Goal: Transaction & Acquisition: Purchase product/service

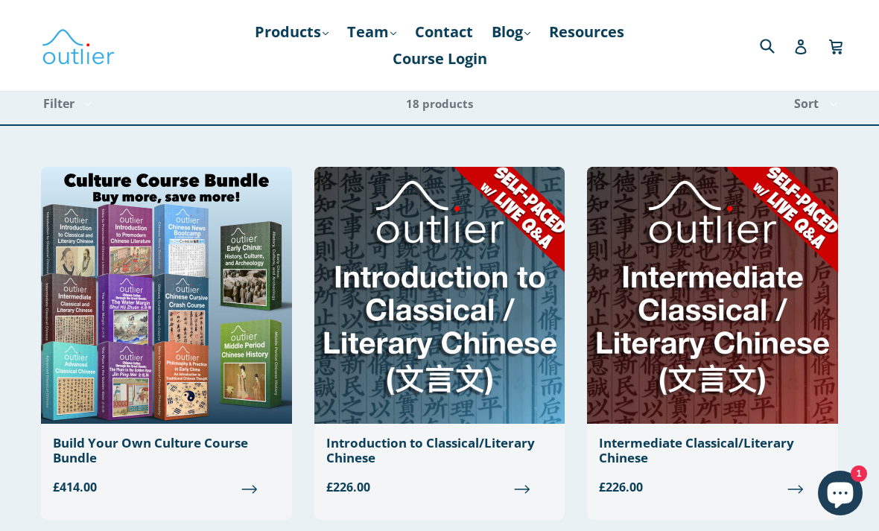
scroll to position [121, 0]
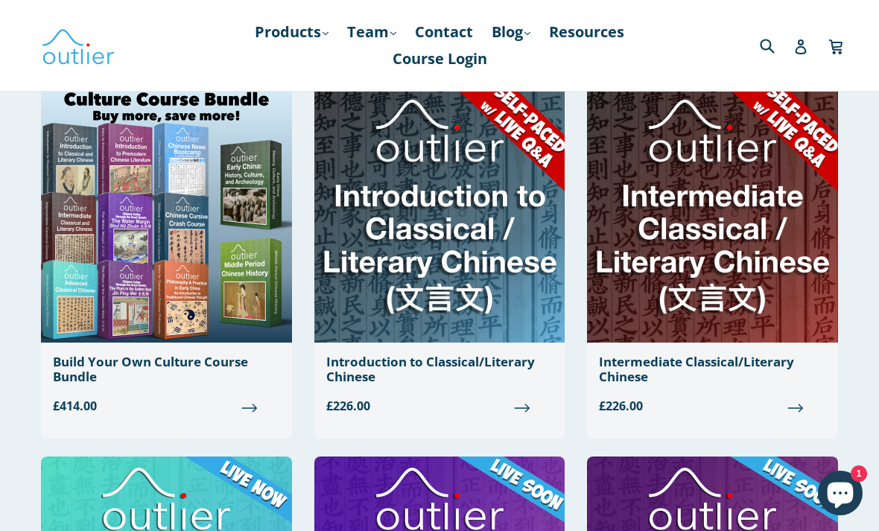
click at [651, 254] on img at bounding box center [712, 214] width 251 height 257
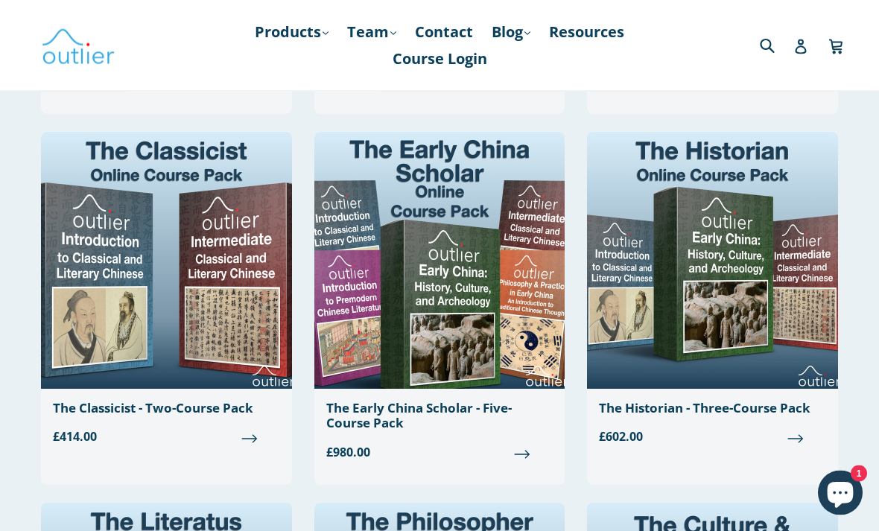
scroll to position [1202, 0]
click at [252, 429] on span "£414.00" at bounding box center [166, 436] width 227 height 18
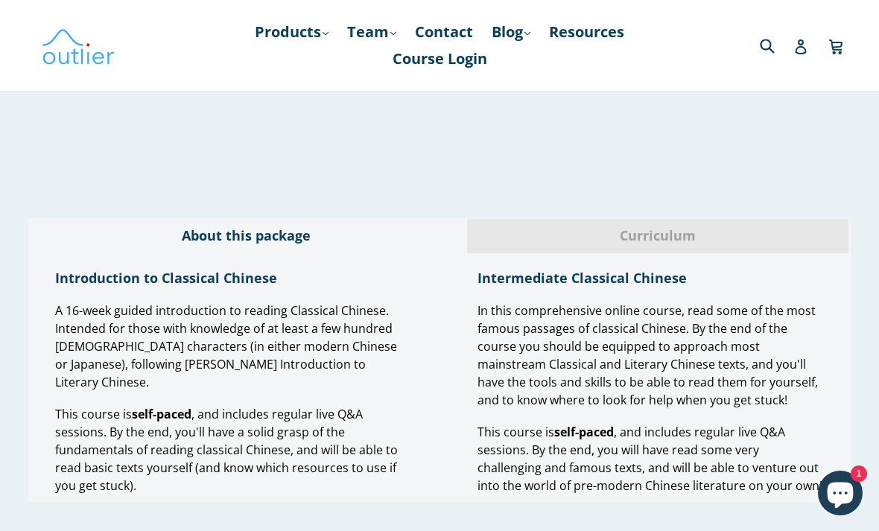
scroll to position [1272, 0]
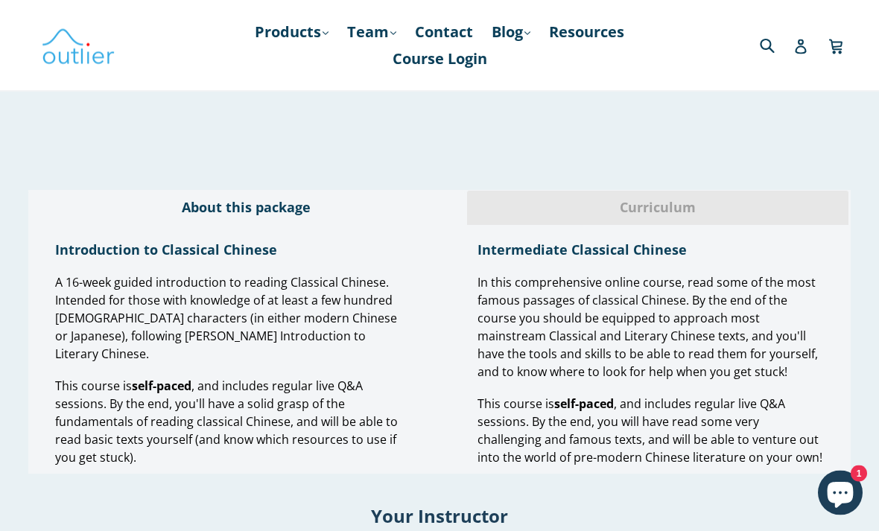
click at [818, 199] on span "Curriculum" at bounding box center [658, 208] width 360 height 19
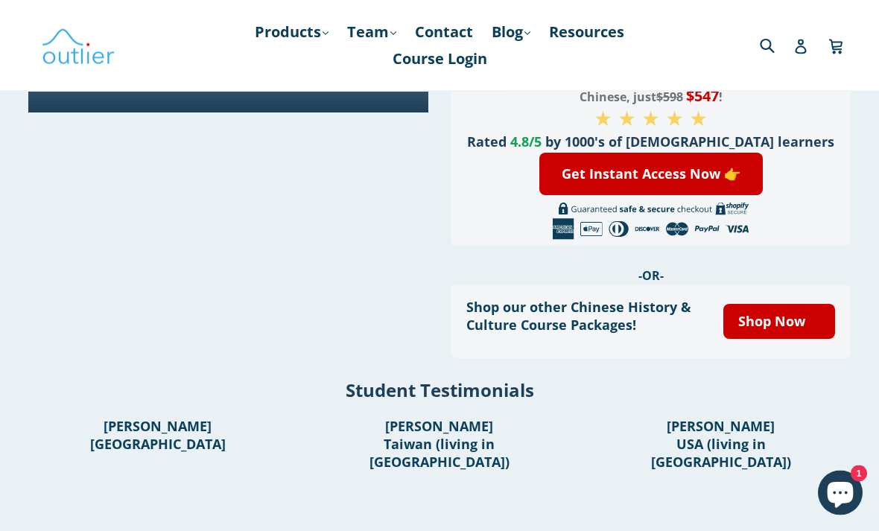
scroll to position [576, 0]
click at [725, 186] on link "Get Instant Access Now 👉" at bounding box center [650, 174] width 223 height 42
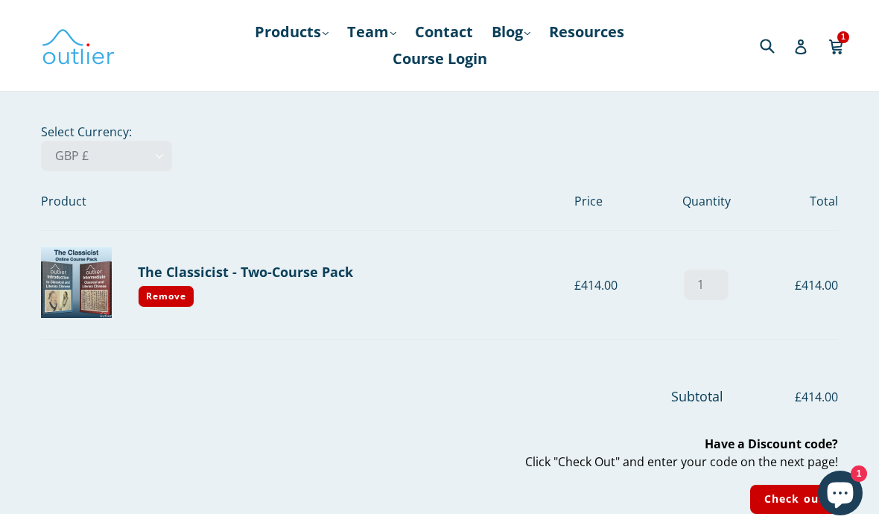
scroll to position [46, 0]
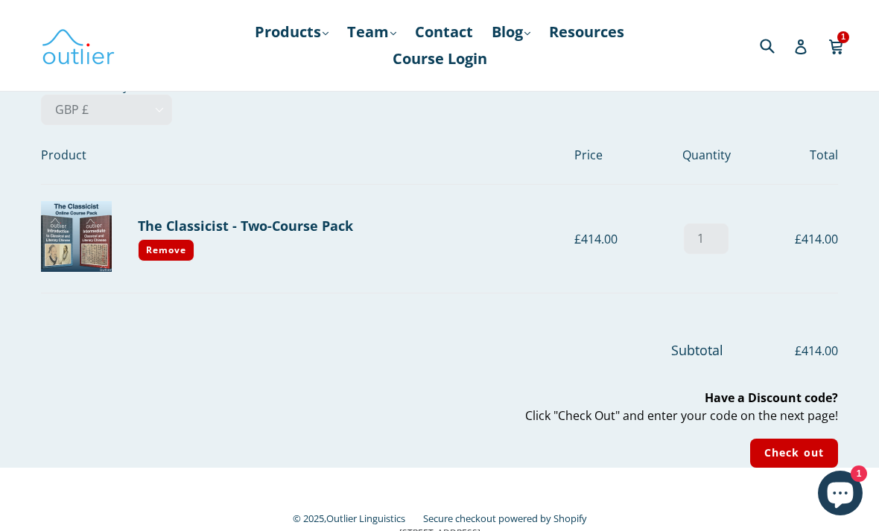
click at [800, 455] on input "Check out" at bounding box center [794, 453] width 88 height 29
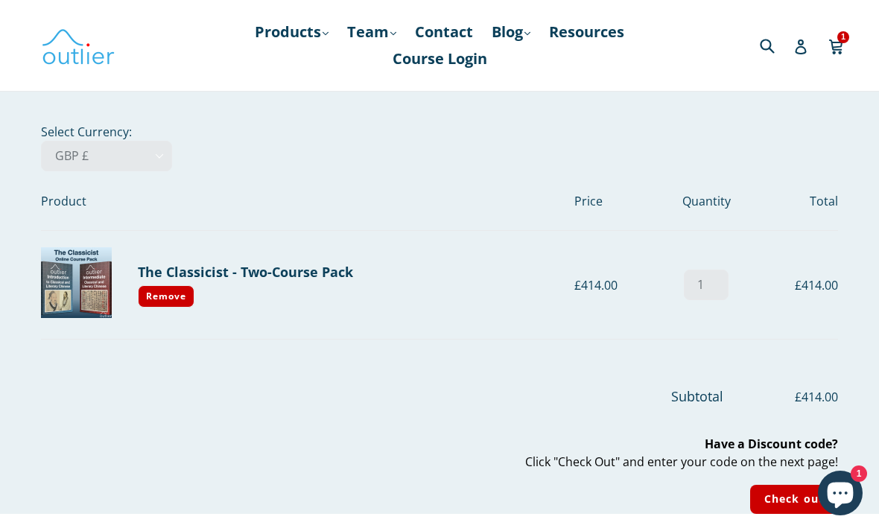
click at [75, 247] on img at bounding box center [76, 282] width 71 height 71
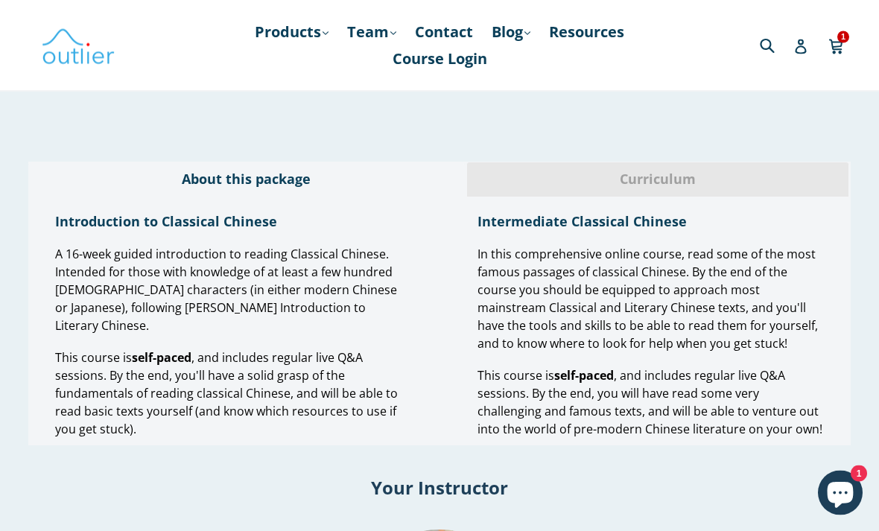
scroll to position [1304, 0]
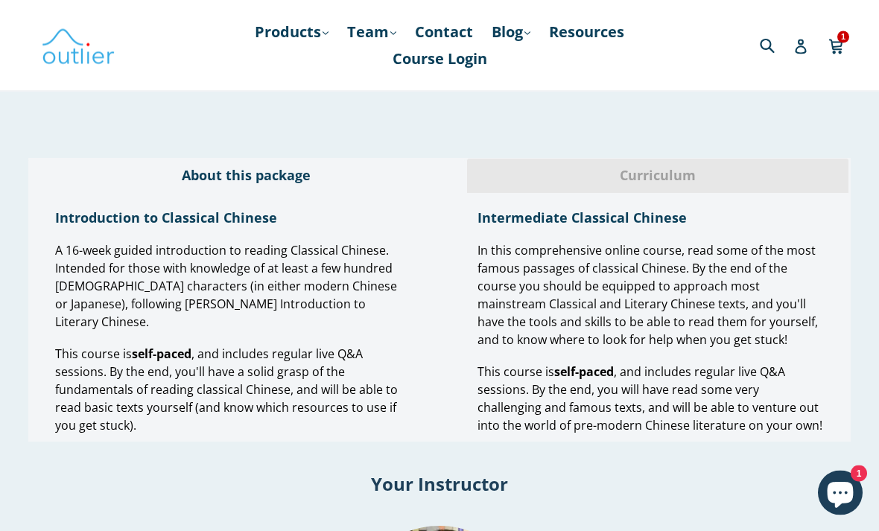
click at [454, 159] on div "About this package" at bounding box center [246, 176] width 436 height 35
click at [499, 167] on span "Curriculum" at bounding box center [658, 176] width 360 height 19
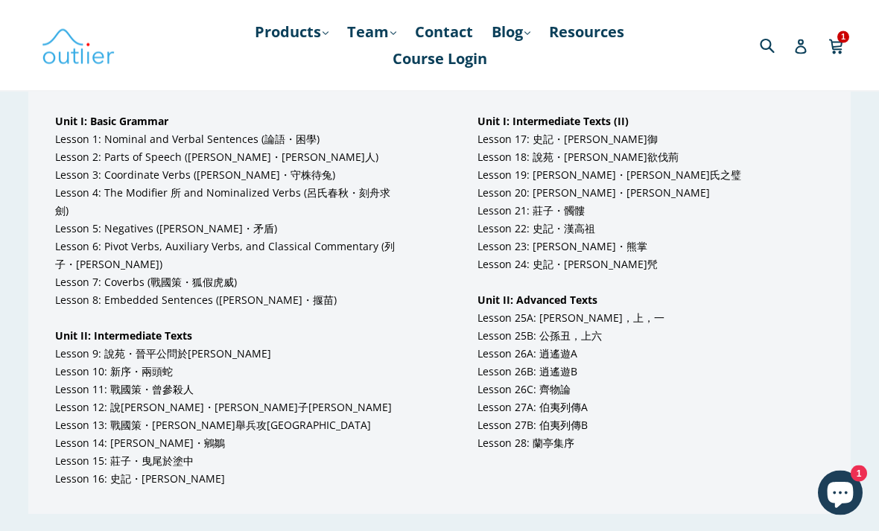
scroll to position [1439, 0]
